Goal: Task Accomplishment & Management: Use online tool/utility

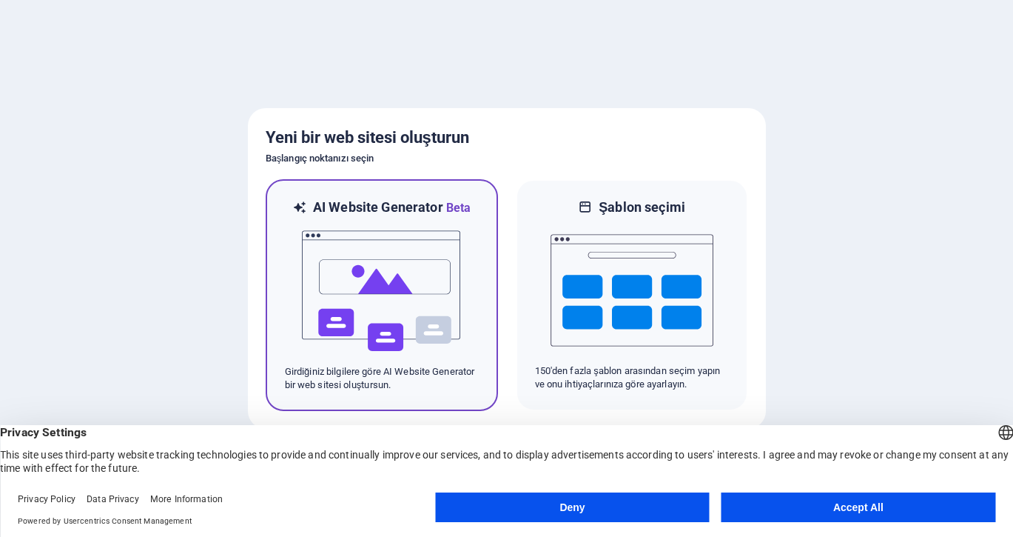
click at [419, 260] on img at bounding box center [382, 291] width 163 height 148
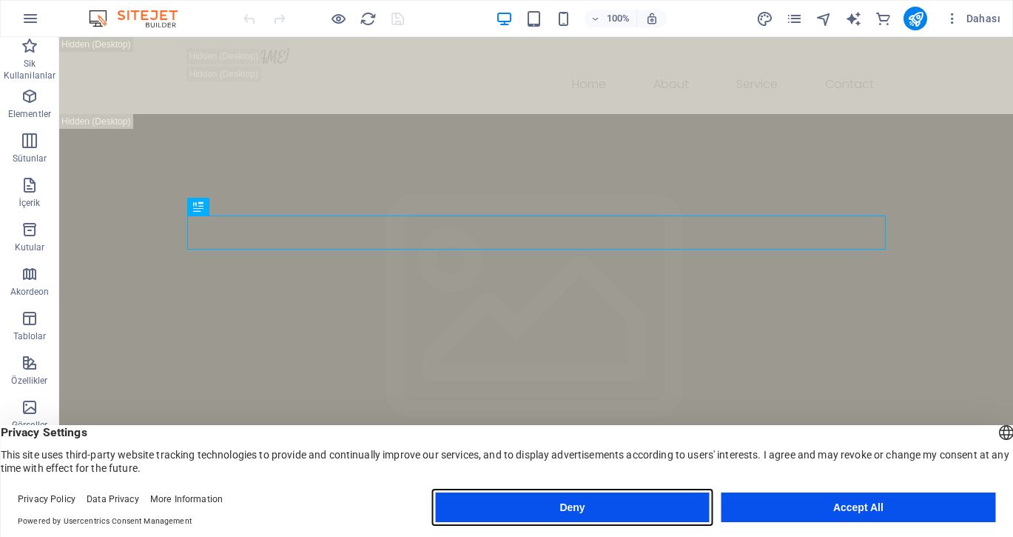
click at [596, 514] on button "Deny" at bounding box center [572, 507] width 274 height 30
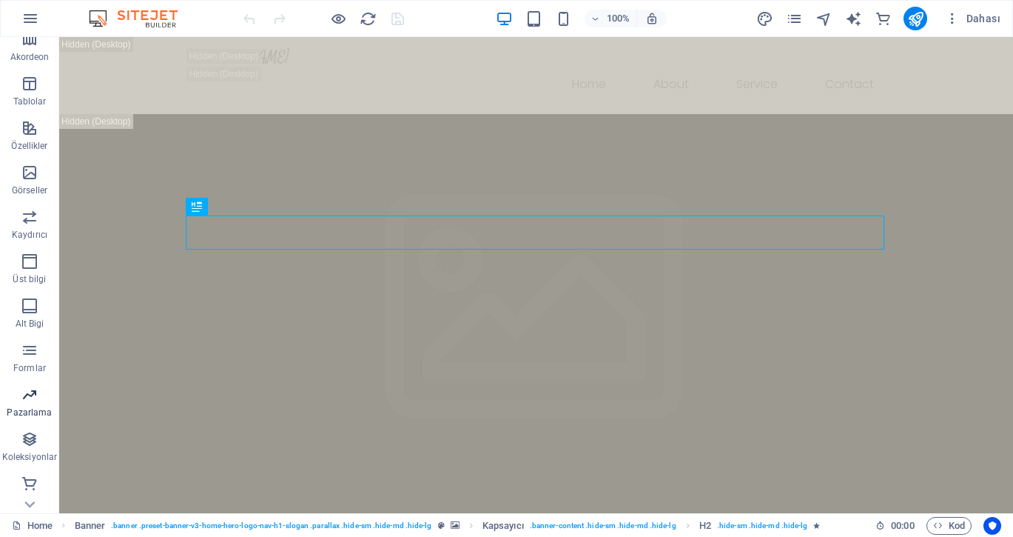
scroll to position [235, 0]
click at [953, 19] on icon "button" at bounding box center [952, 18] width 15 height 15
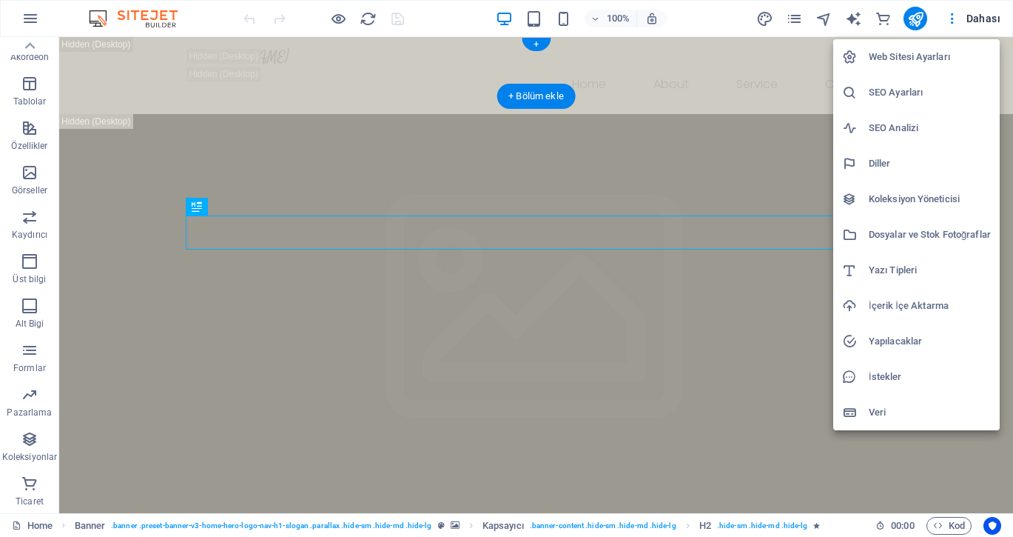
click at [874, 60] on h6 "Web Sitesi Ayarları" at bounding box center [930, 57] width 122 height 18
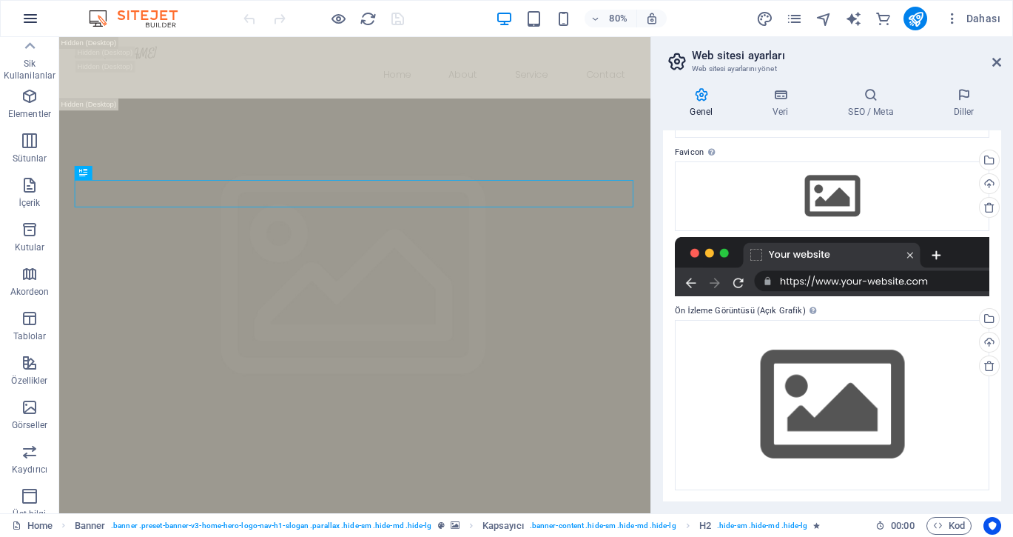
scroll to position [0, 0]
click at [29, 13] on icon "button" at bounding box center [30, 19] width 18 height 18
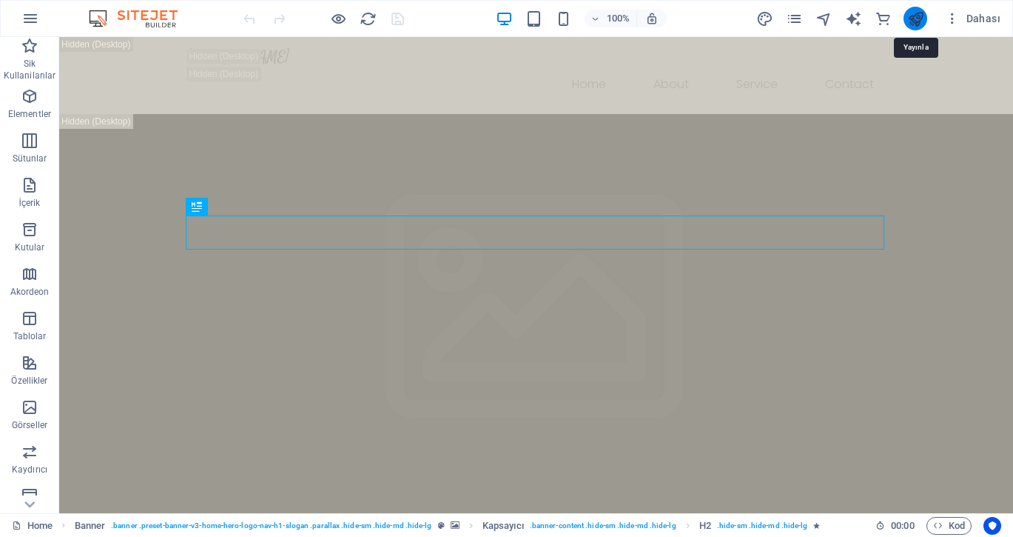
click at [919, 16] on icon "publish" at bounding box center [915, 18] width 17 height 17
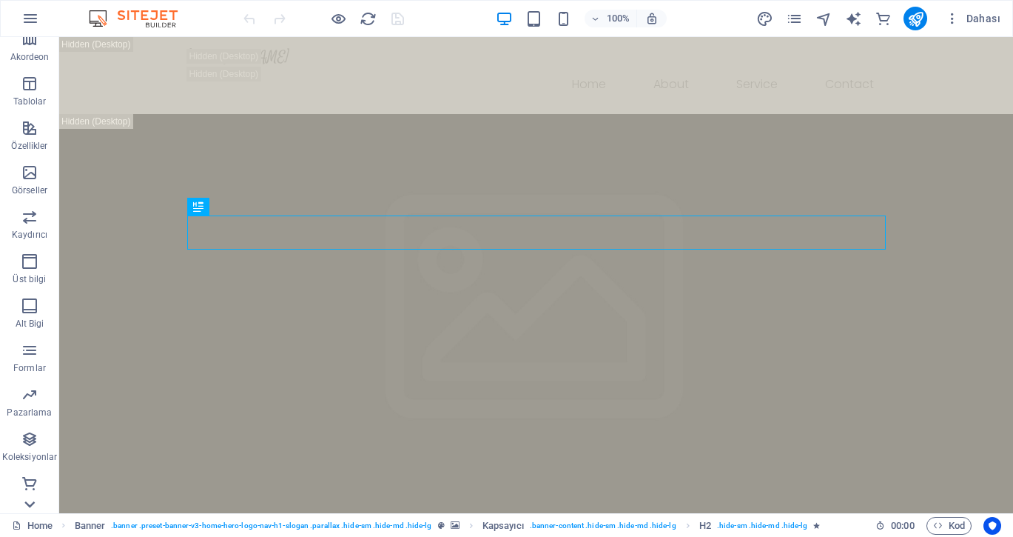
scroll to position [235, 0]
click at [766, 18] on icon "design" at bounding box center [764, 18] width 17 height 17
select select "px"
select select "200"
select select "px"
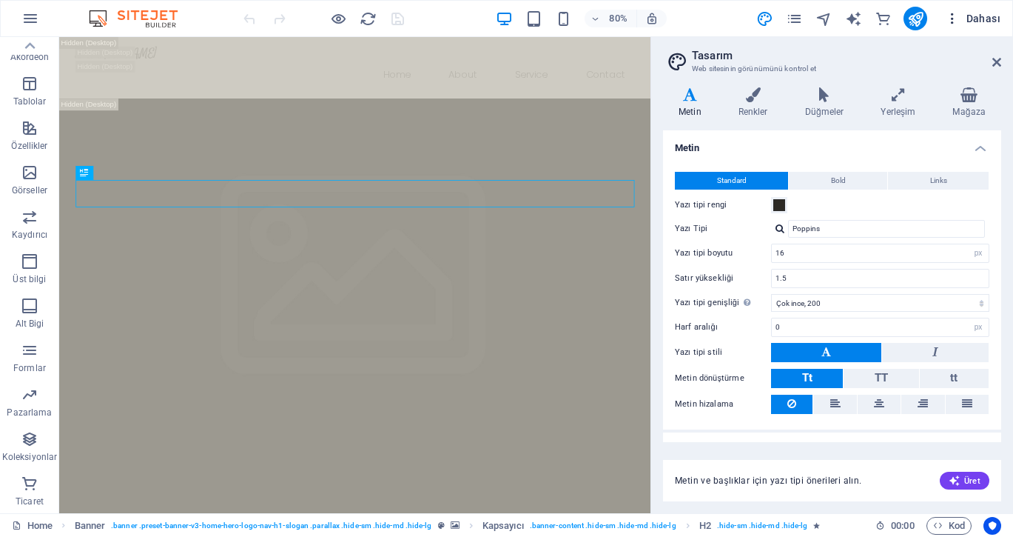
click at [958, 19] on icon "button" at bounding box center [952, 18] width 15 height 15
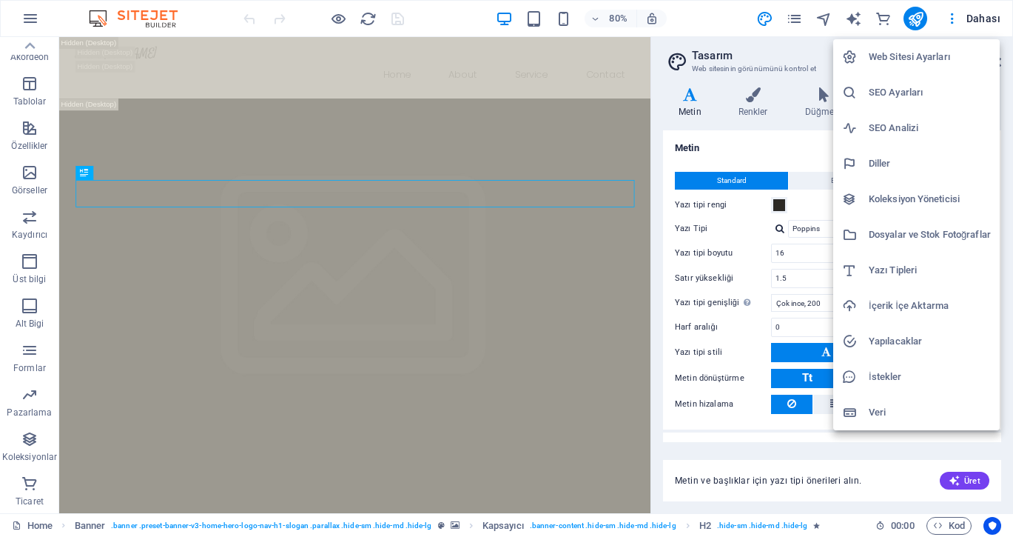
click at [905, 46] on li "Web Sitesi Ayarları" at bounding box center [916, 57] width 167 height 36
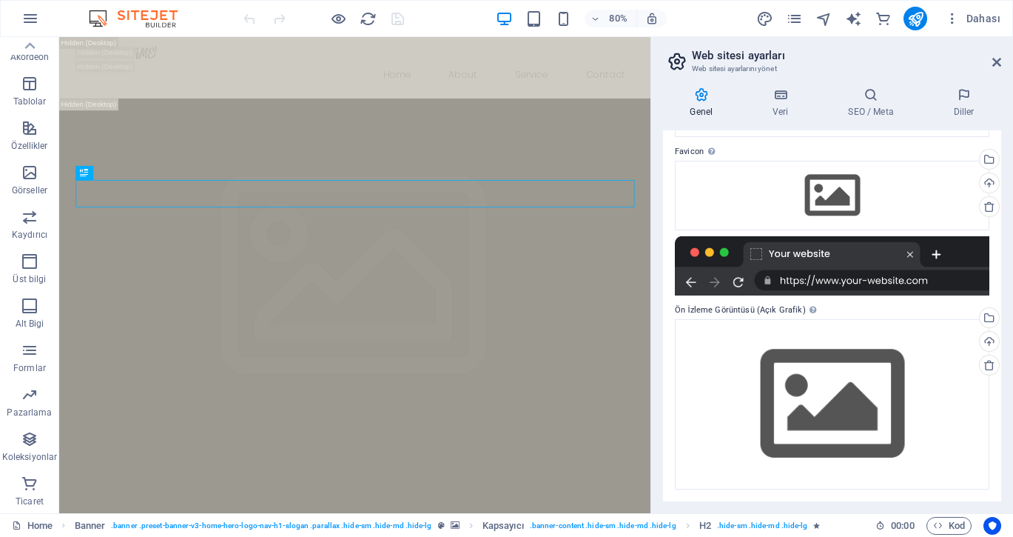
scroll to position [133, 0]
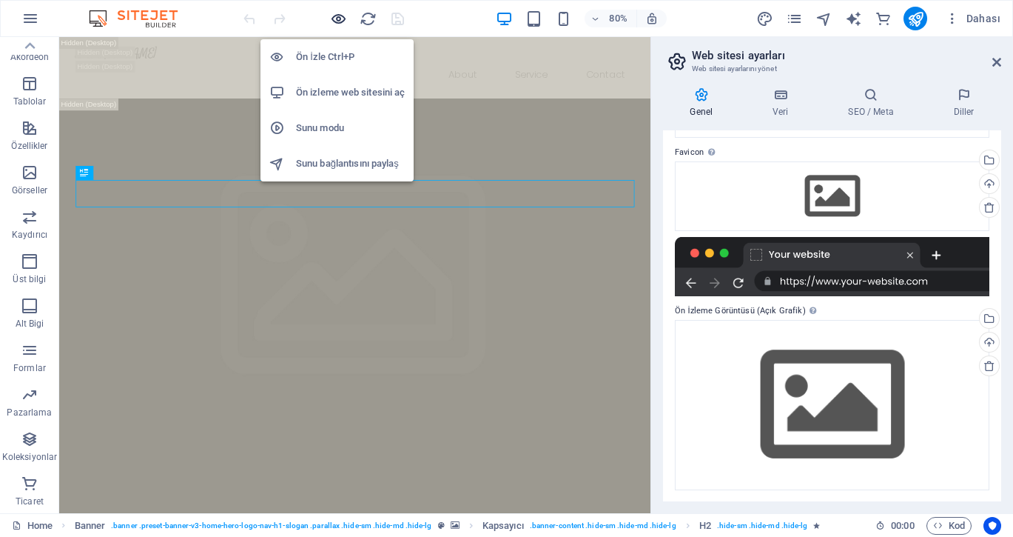
click at [340, 16] on icon "button" at bounding box center [338, 18] width 17 height 17
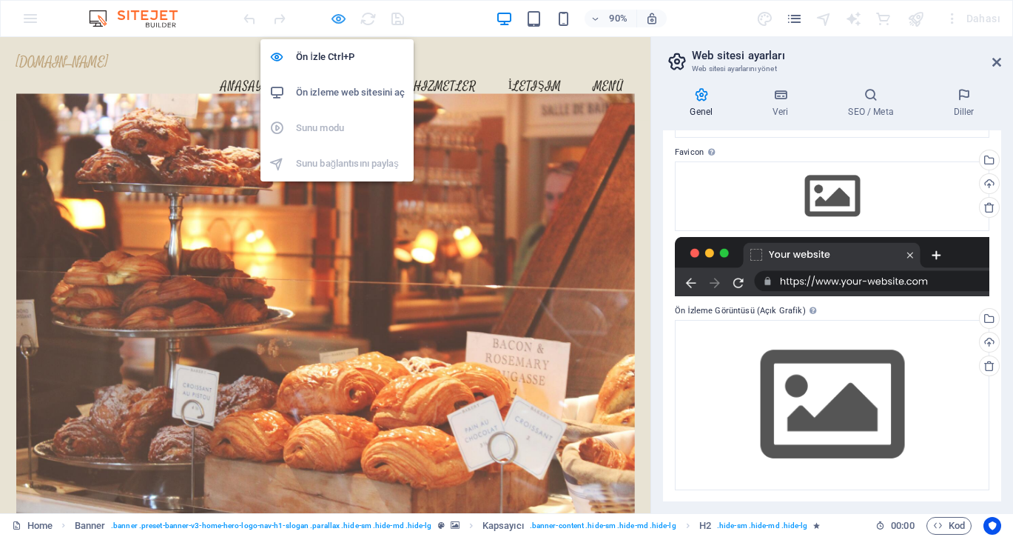
click at [340, 16] on icon "button" at bounding box center [338, 18] width 17 height 17
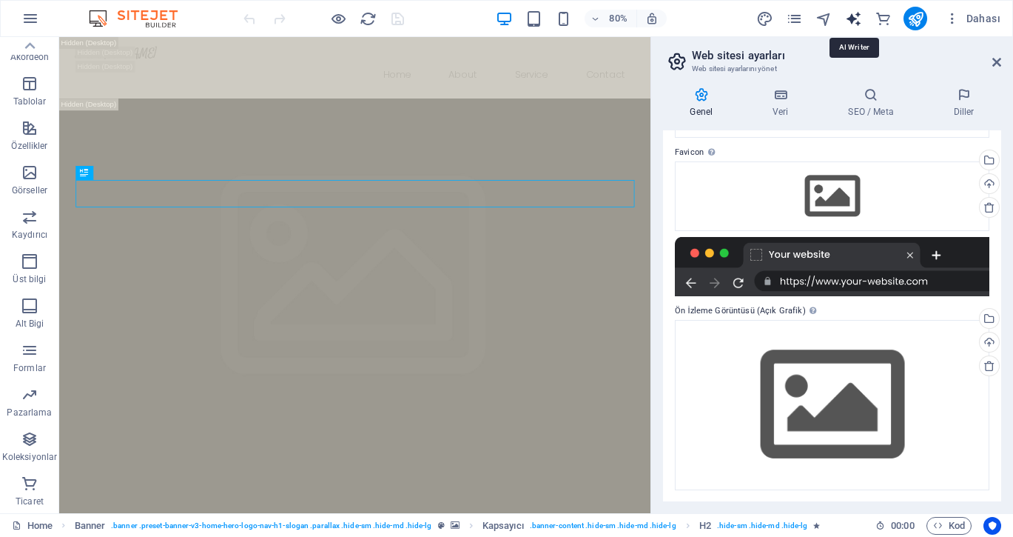
click at [859, 19] on icon "text_generator" at bounding box center [853, 18] width 17 height 17
select select "English"
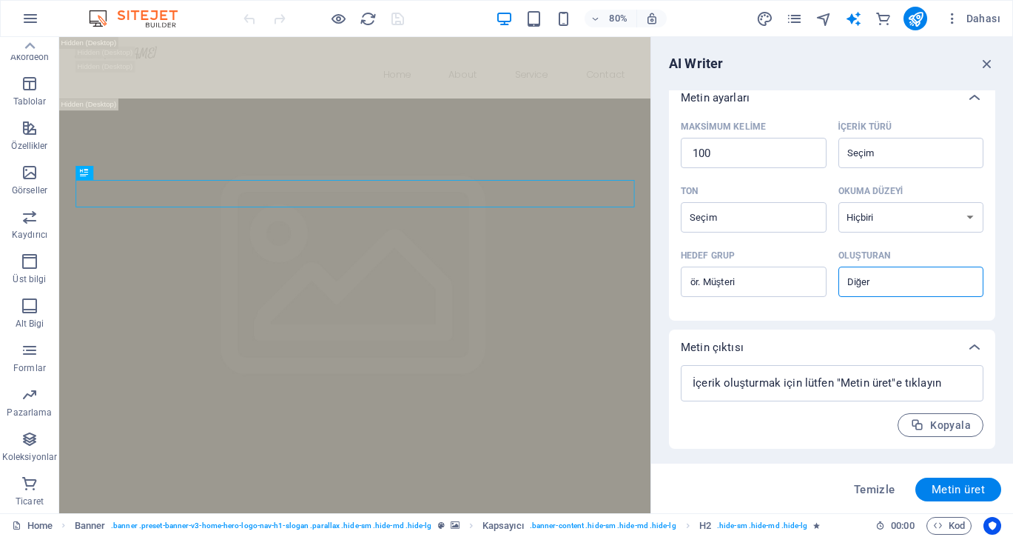
scroll to position [343, 0]
click at [953, 16] on icon "button" at bounding box center [952, 18] width 15 height 15
